Goal: Information Seeking & Learning: Learn about a topic

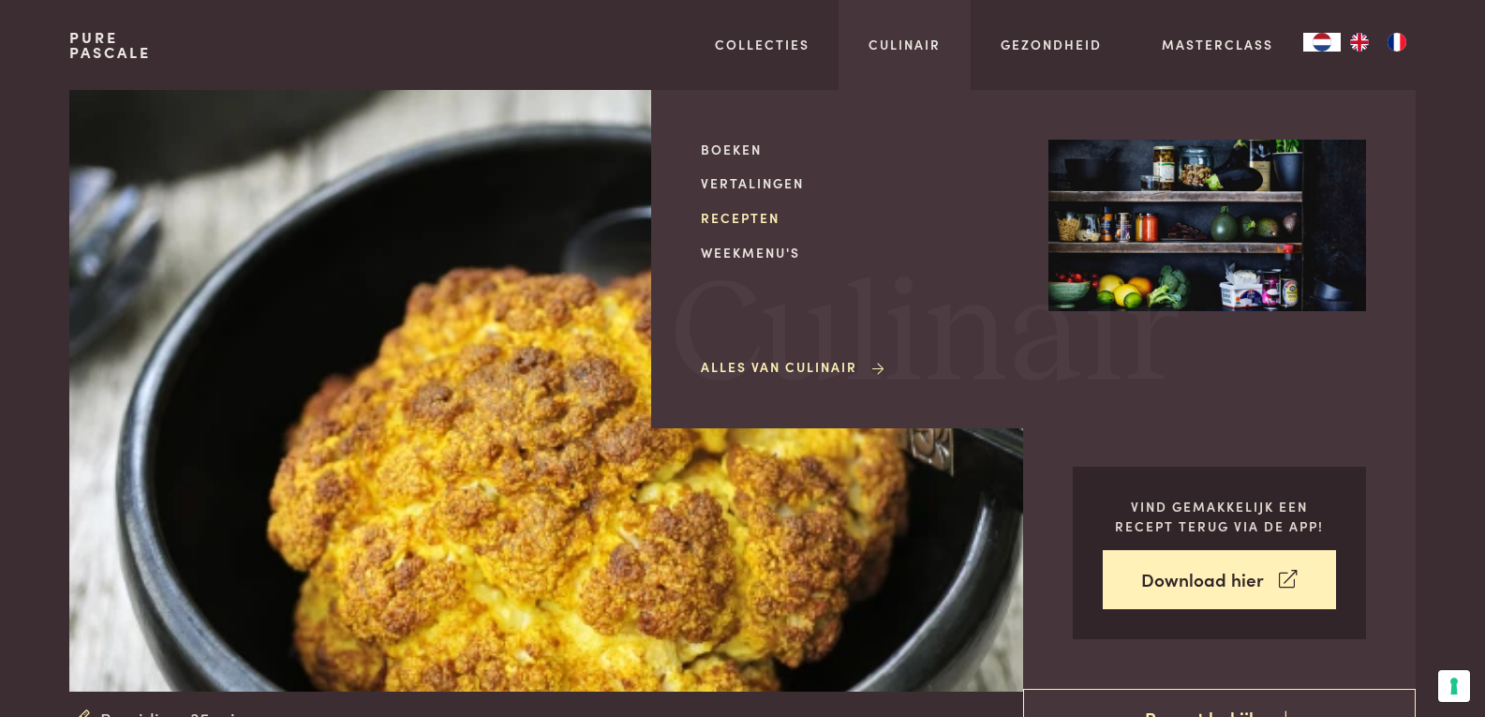
click at [723, 208] on link "Recepten" at bounding box center [860, 218] width 318 height 20
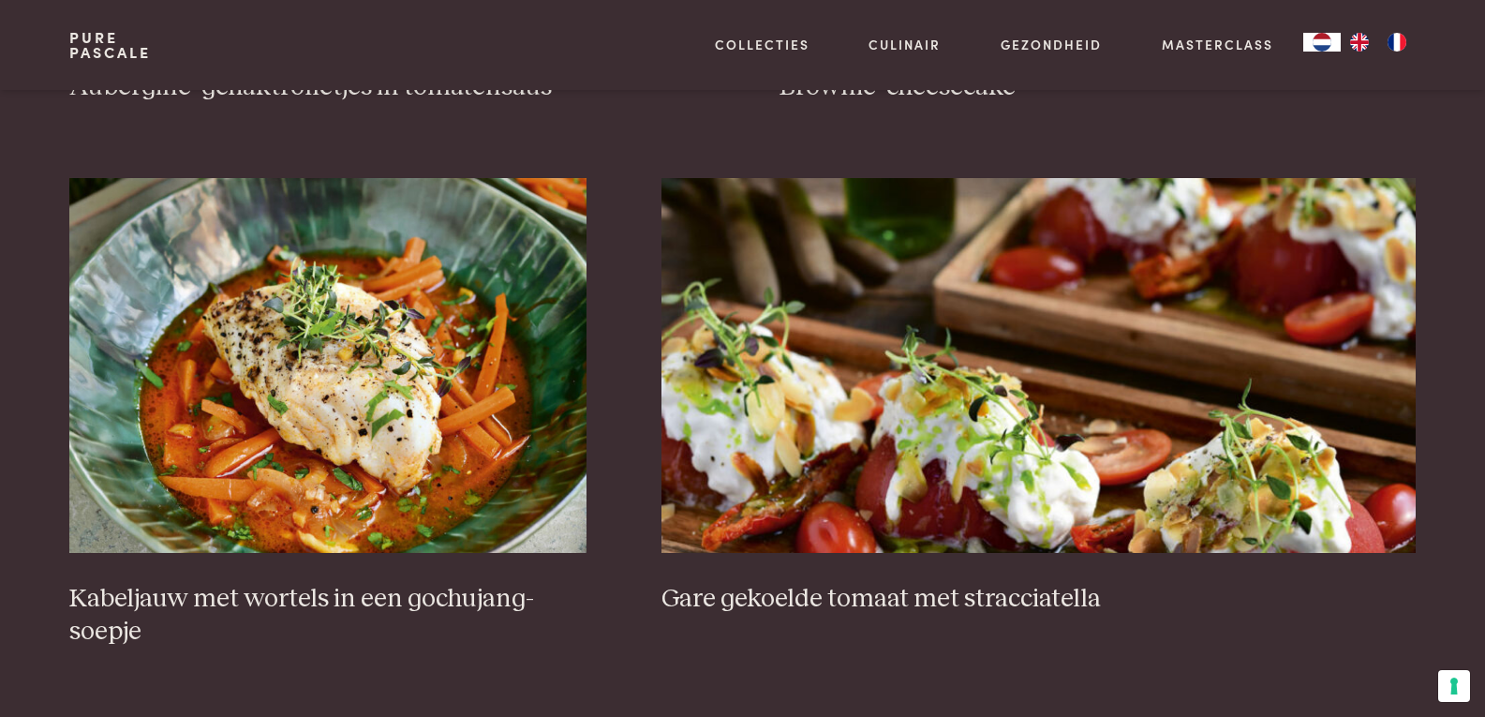
scroll to position [1312, 0]
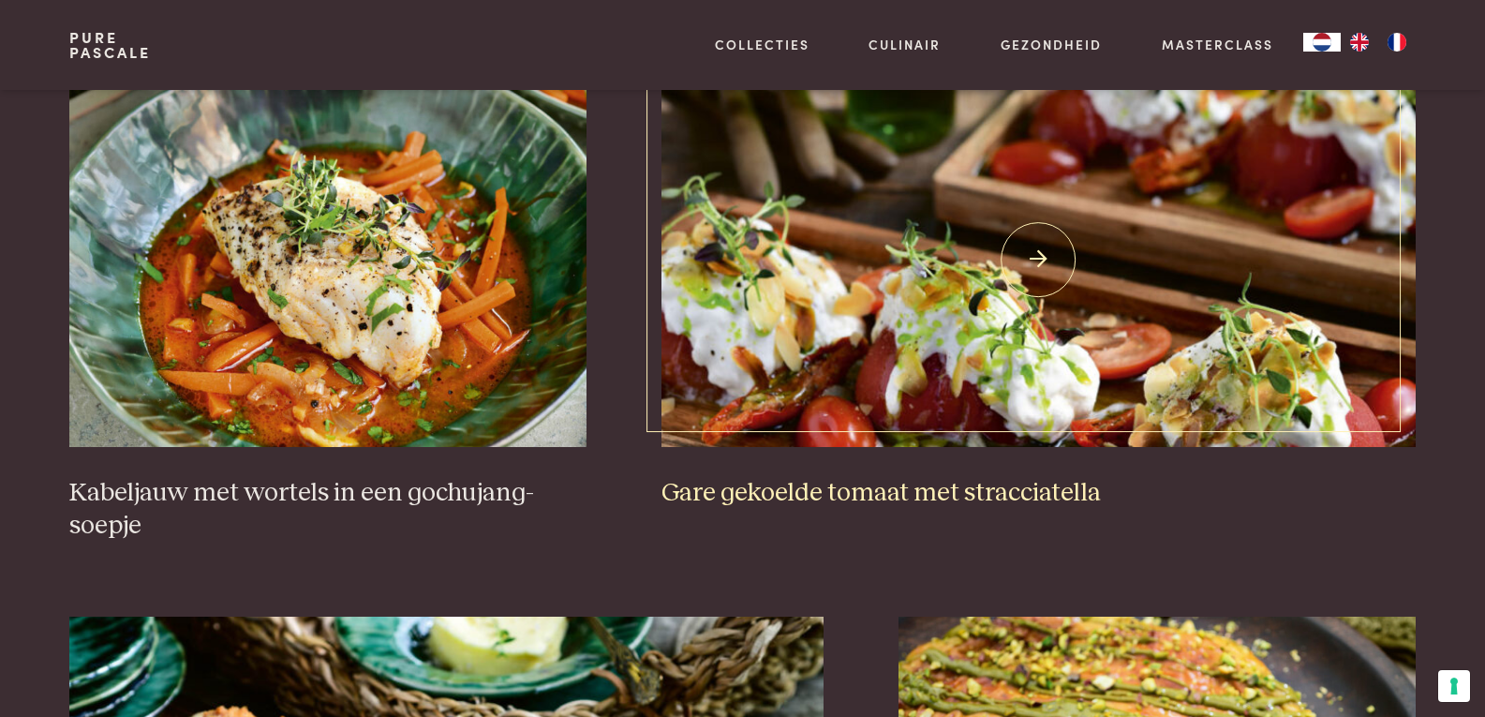
click at [1114, 325] on img at bounding box center [1039, 259] width 754 height 375
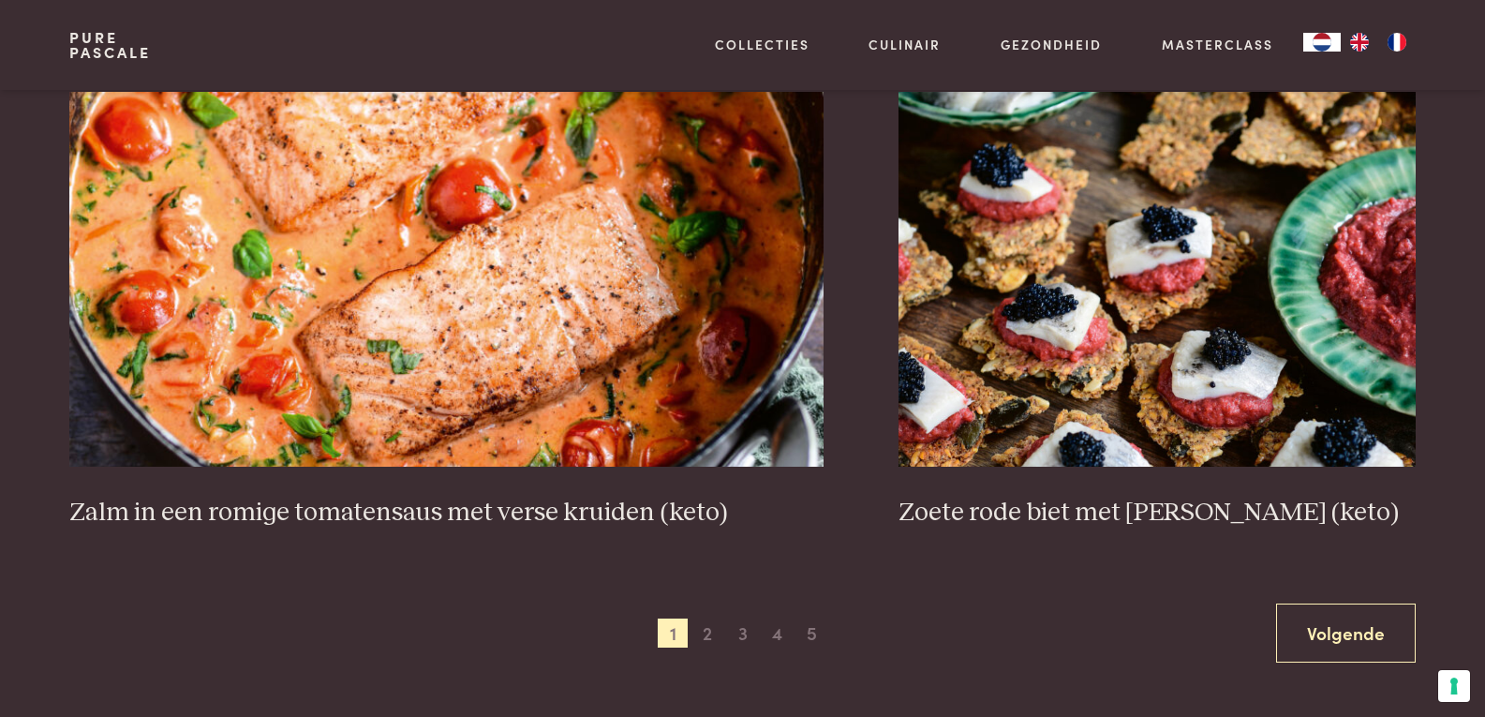
scroll to position [3374, 0]
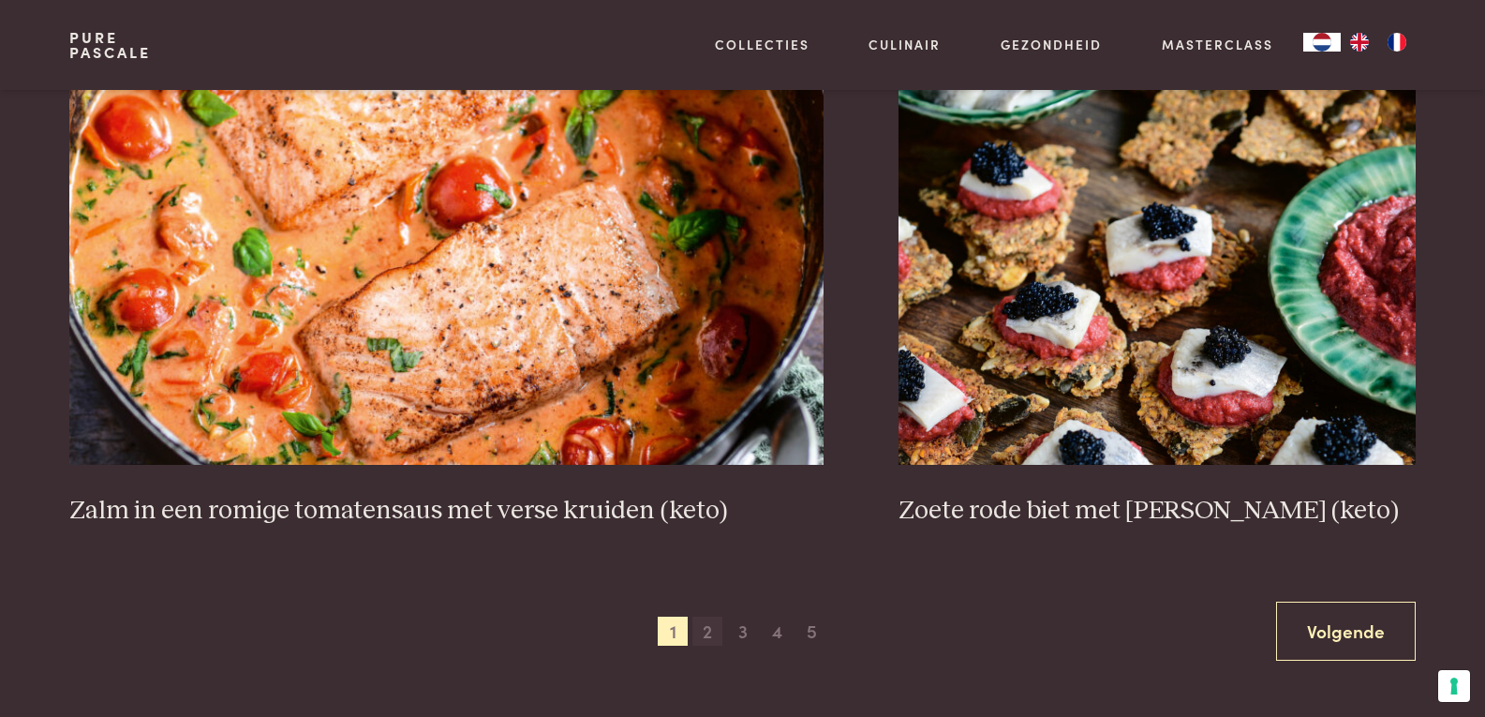
click at [707, 634] on span "2" at bounding box center [708, 632] width 30 height 30
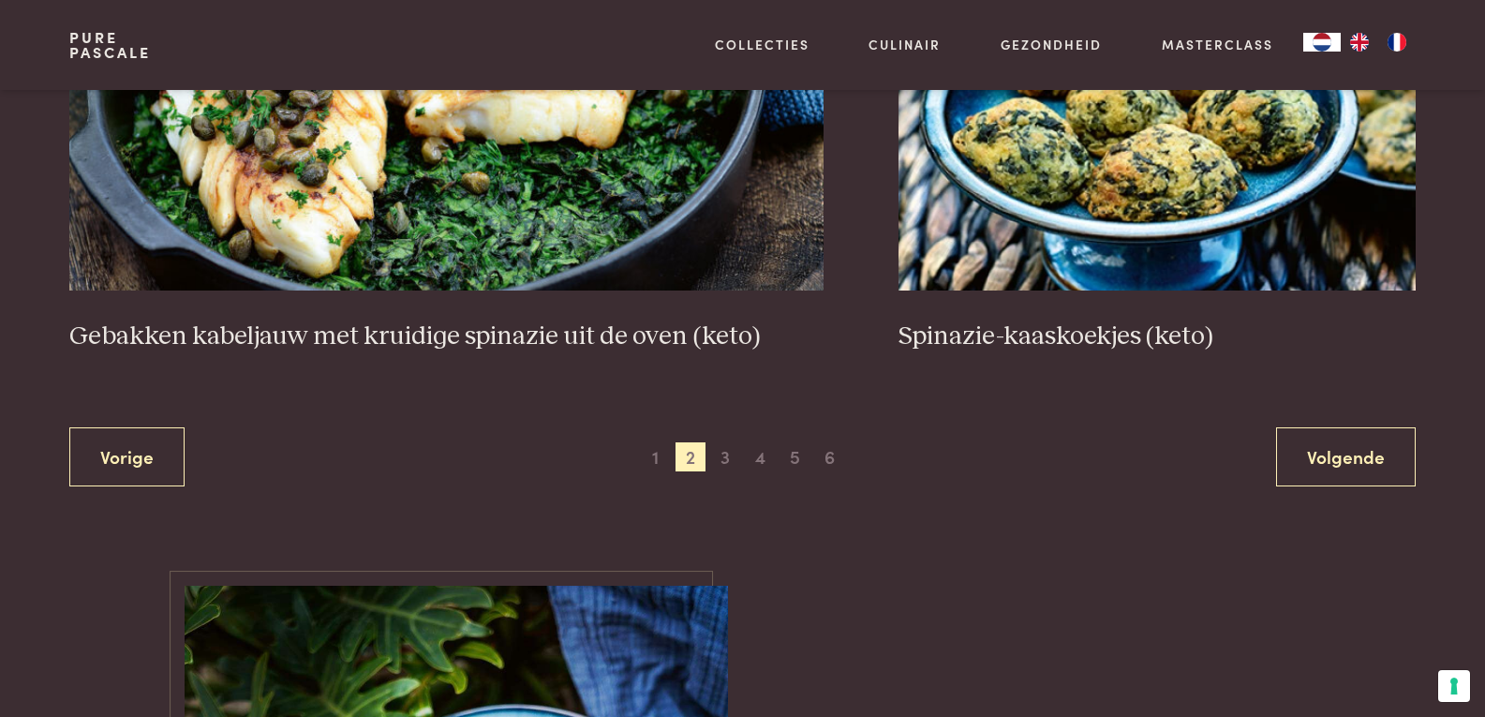
scroll to position [3335, 0]
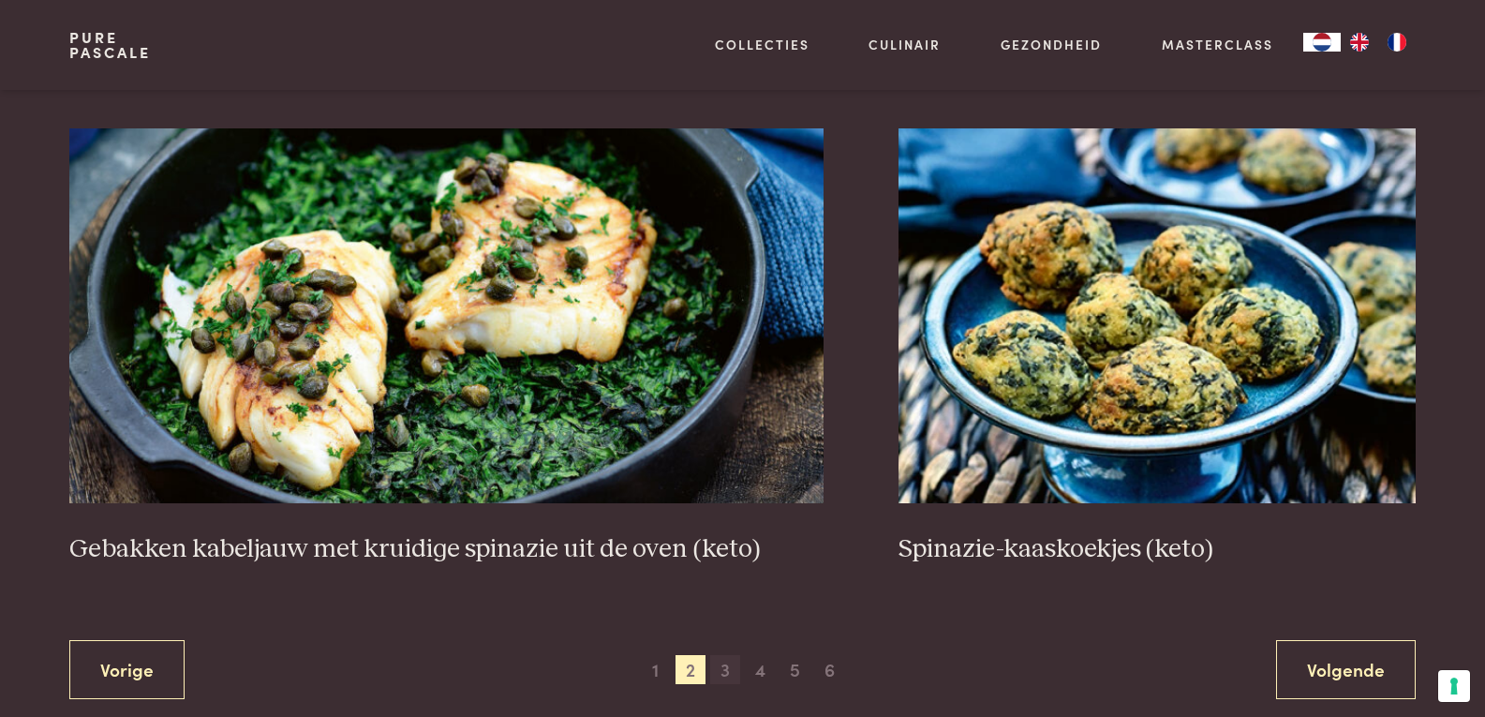
click at [725, 673] on span "3" at bounding box center [725, 670] width 30 height 30
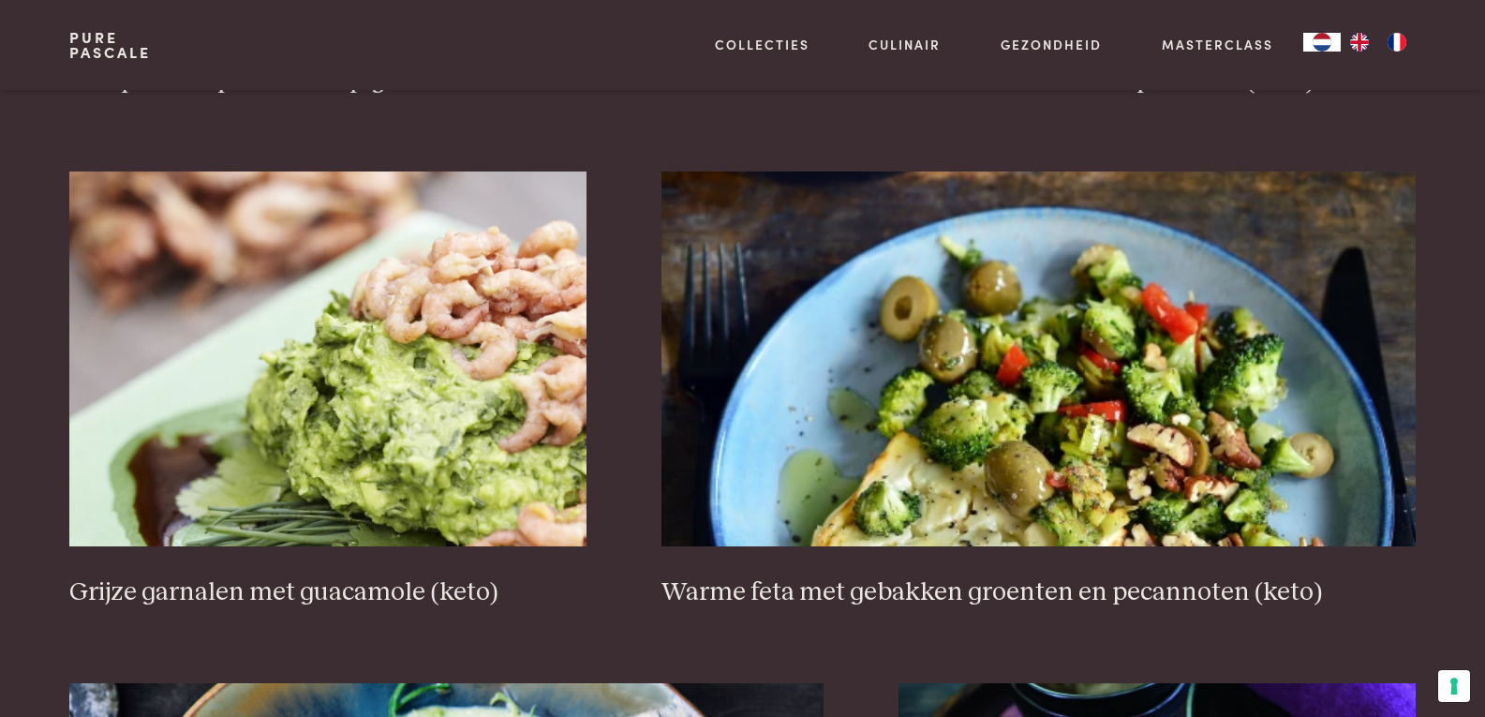
scroll to position [2867, 0]
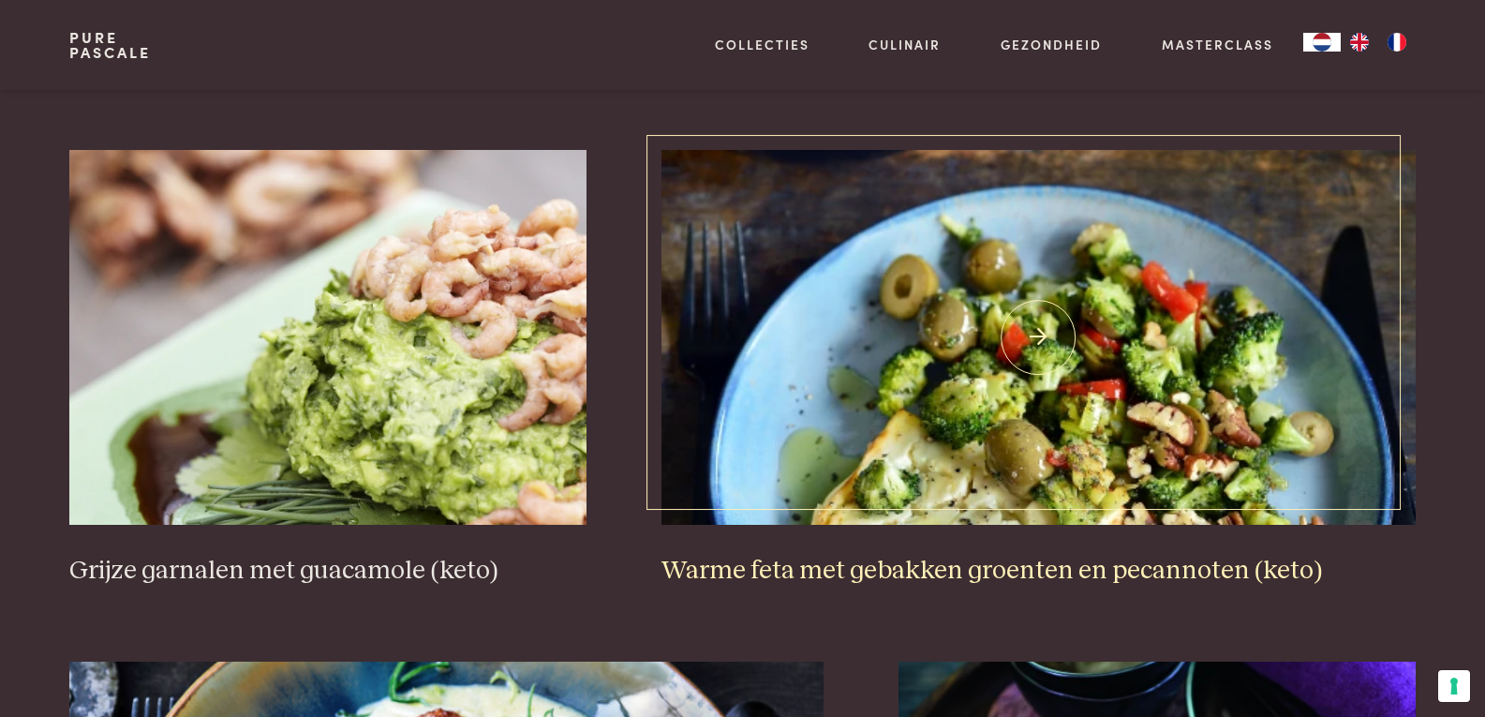
click at [931, 574] on h3 "Warme feta met gebakken groenten en pecannoten (keto)" at bounding box center [1039, 571] width 754 height 33
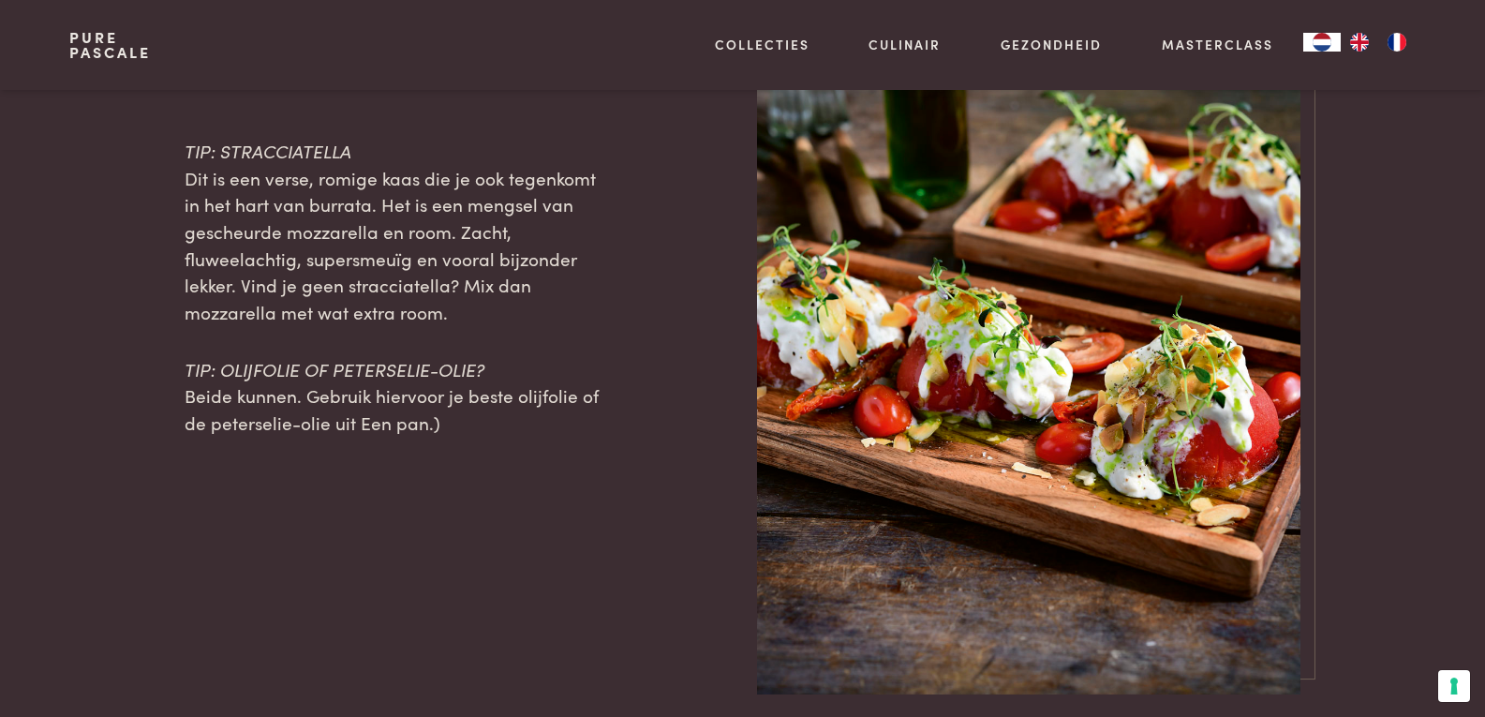
scroll to position [1968, 0]
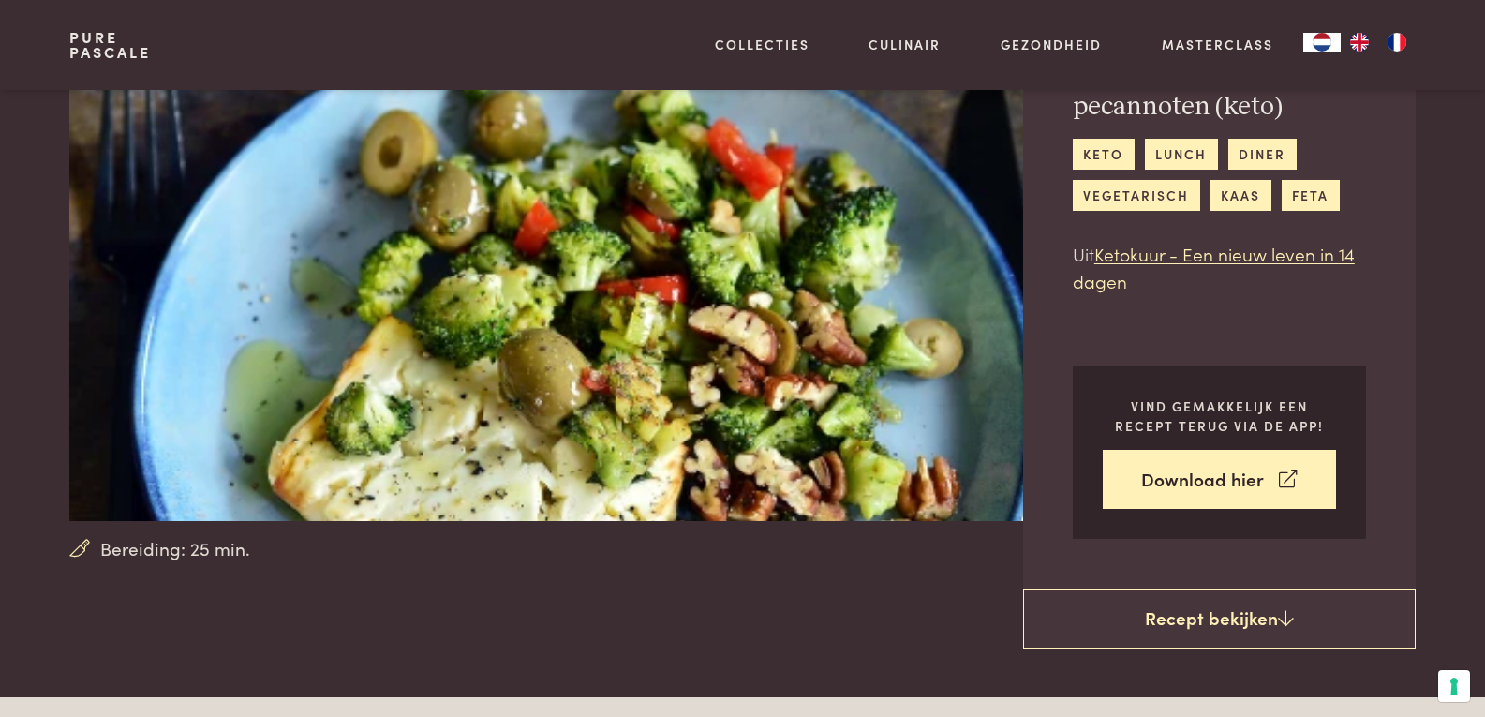
scroll to position [187, 0]
